Goal: Check status: Check status

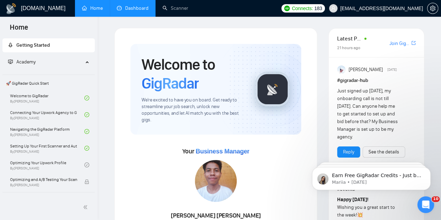
click at [133, 6] on link "Dashboard" at bounding box center [133, 8] width 32 height 6
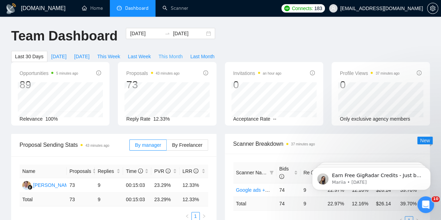
click at [183, 53] on span "This Month" at bounding box center [171, 57] width 24 height 8
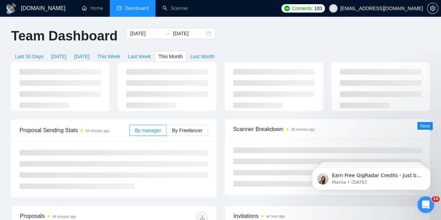
type input "2025-09-01"
type input "2025-09-30"
